Goal: Transaction & Acquisition: Purchase product/service

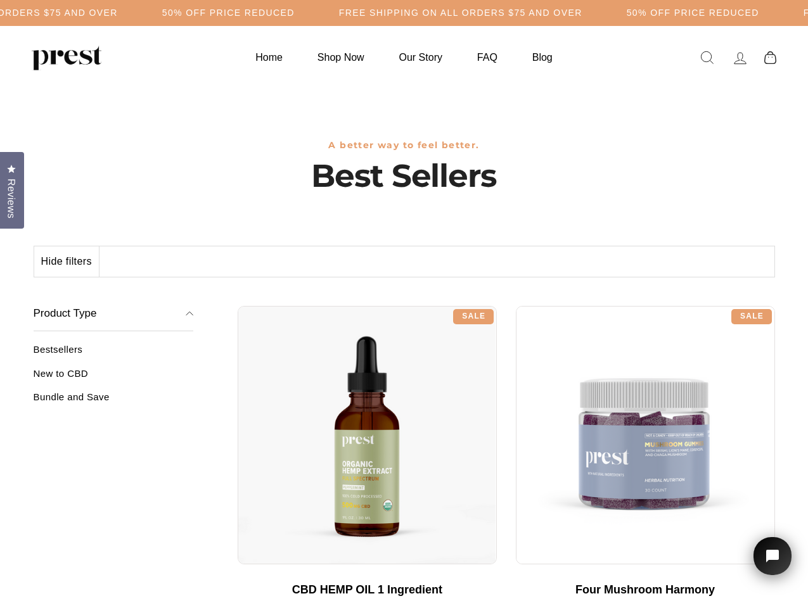
click at [404, 304] on div "**********" at bounding box center [506, 302] width 537 height 10
click at [363, 13] on h5 "Free Shipping on all orders $75 and over" at bounding box center [240, 13] width 243 height 11
click at [67, 262] on button "Hide filters" at bounding box center [66, 262] width 65 height 30
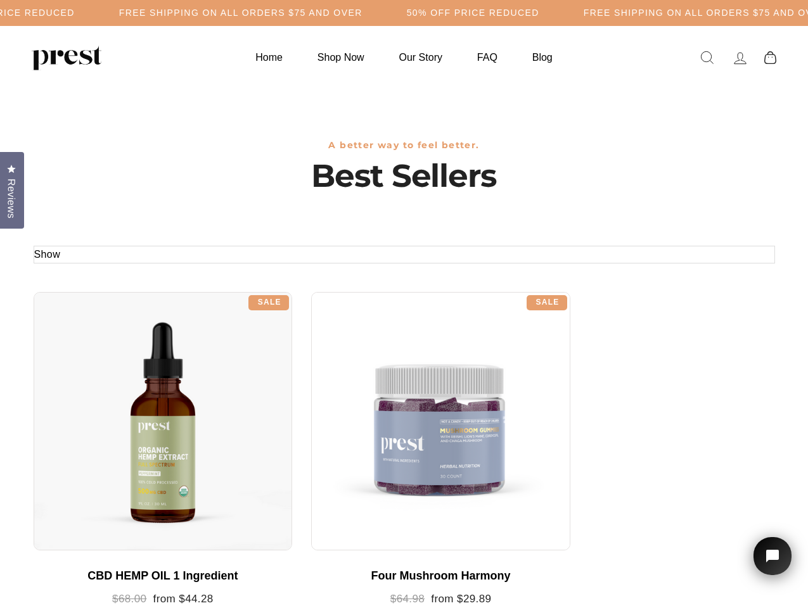
click at [113, 378] on div at bounding box center [163, 421] width 259 height 259
click at [113, 402] on div at bounding box center [163, 421] width 259 height 259
click at [12, 189] on span "Reviews" at bounding box center [11, 199] width 16 height 40
click at [773, 557] on icon "Open chat widget" at bounding box center [780, 557] width 20 height 20
